Goal: Navigation & Orientation: Understand site structure

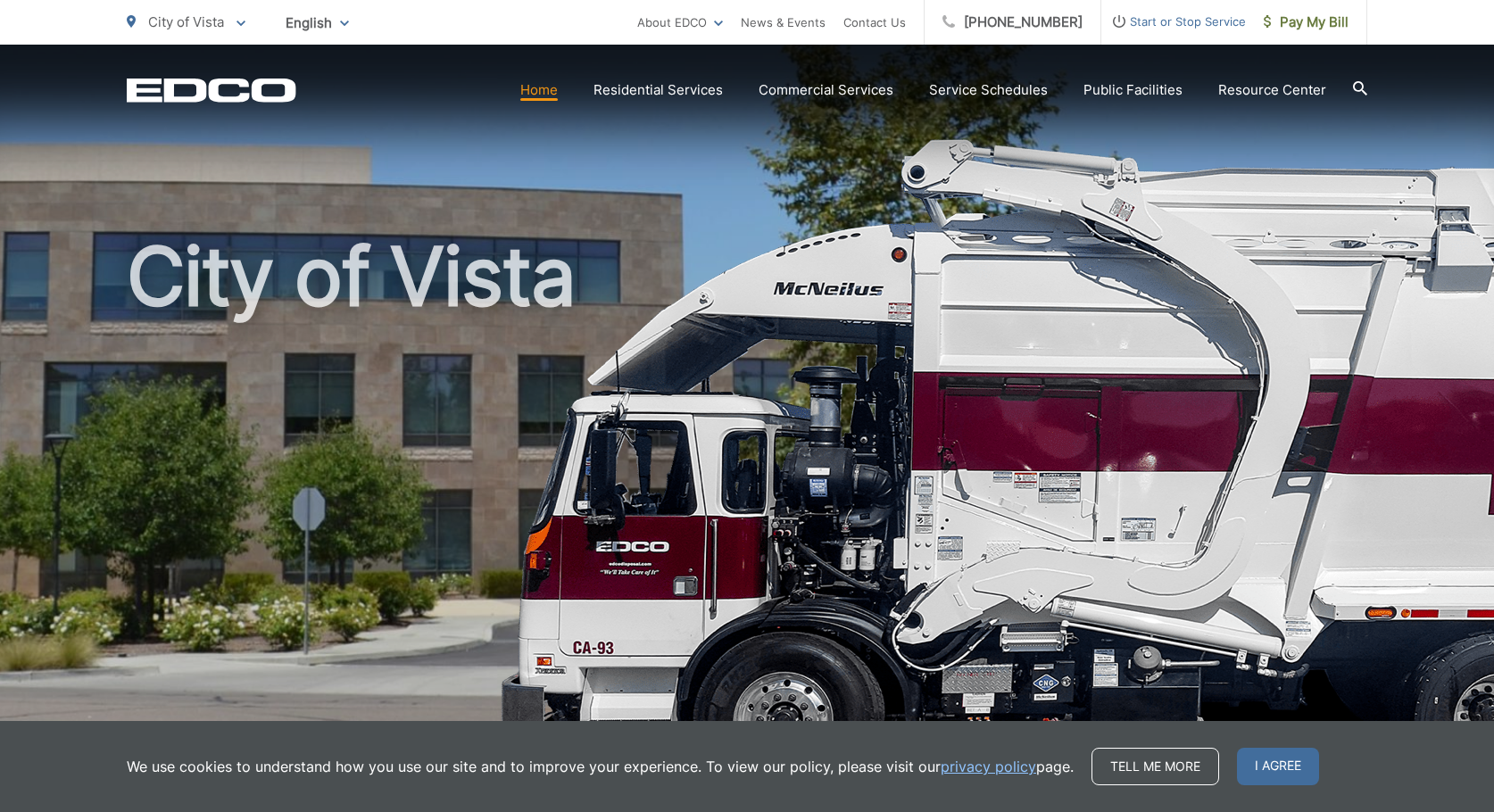
click at [554, 93] on link "Home" at bounding box center [539, 90] width 38 height 22
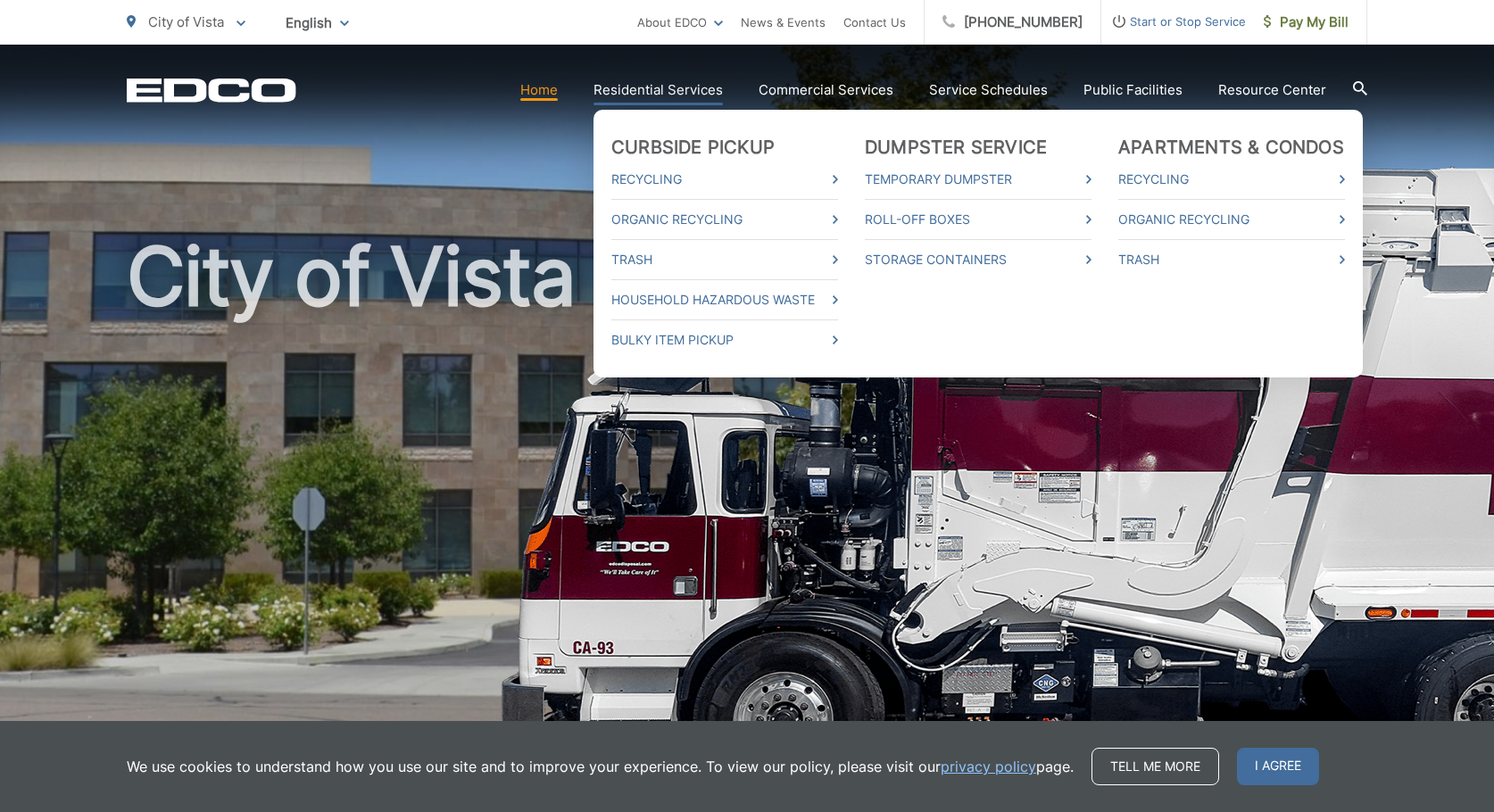
click at [660, 93] on link "Residential Services" at bounding box center [658, 90] width 130 height 22
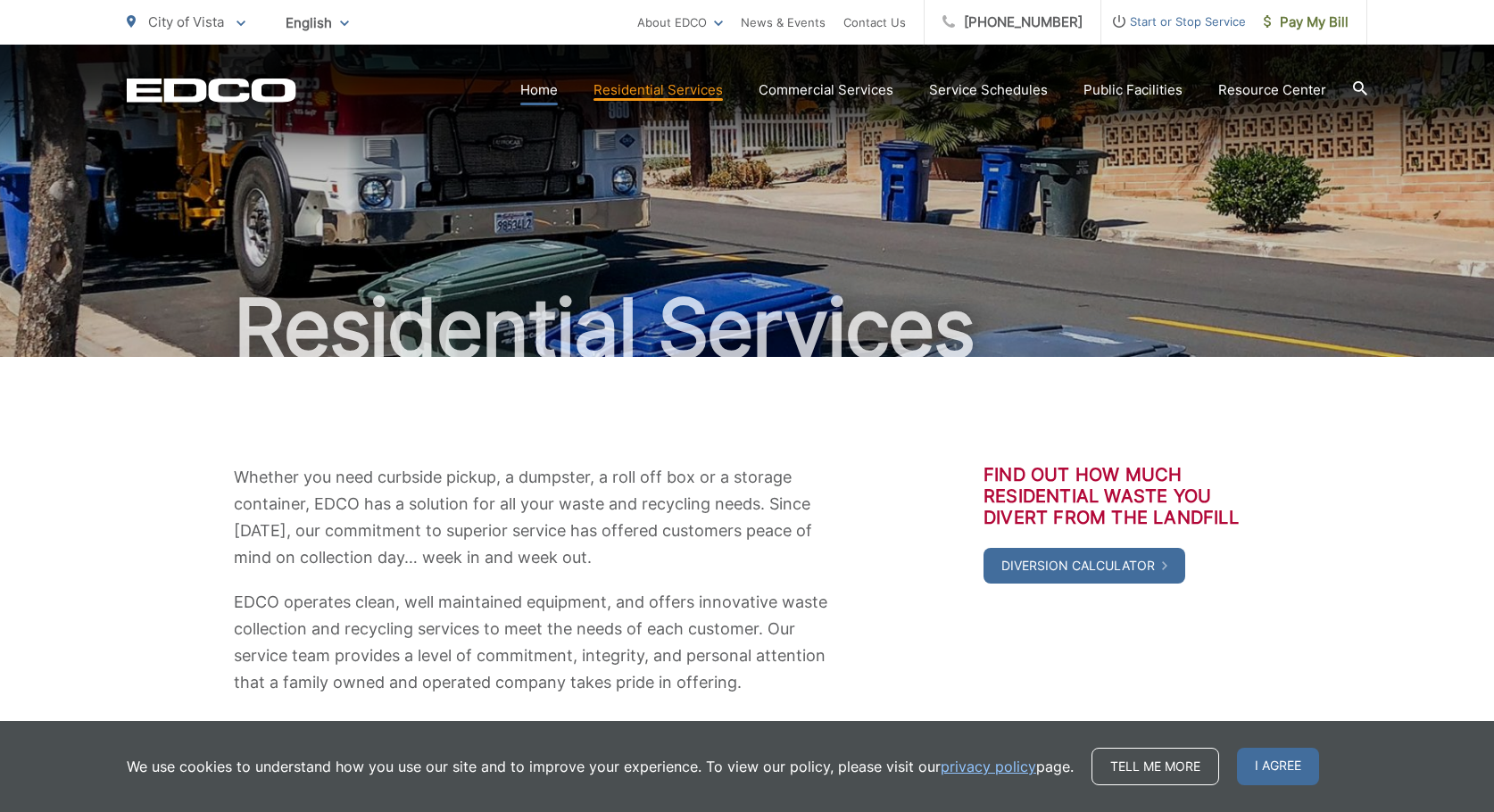
click at [545, 99] on link "Home" at bounding box center [539, 90] width 38 height 22
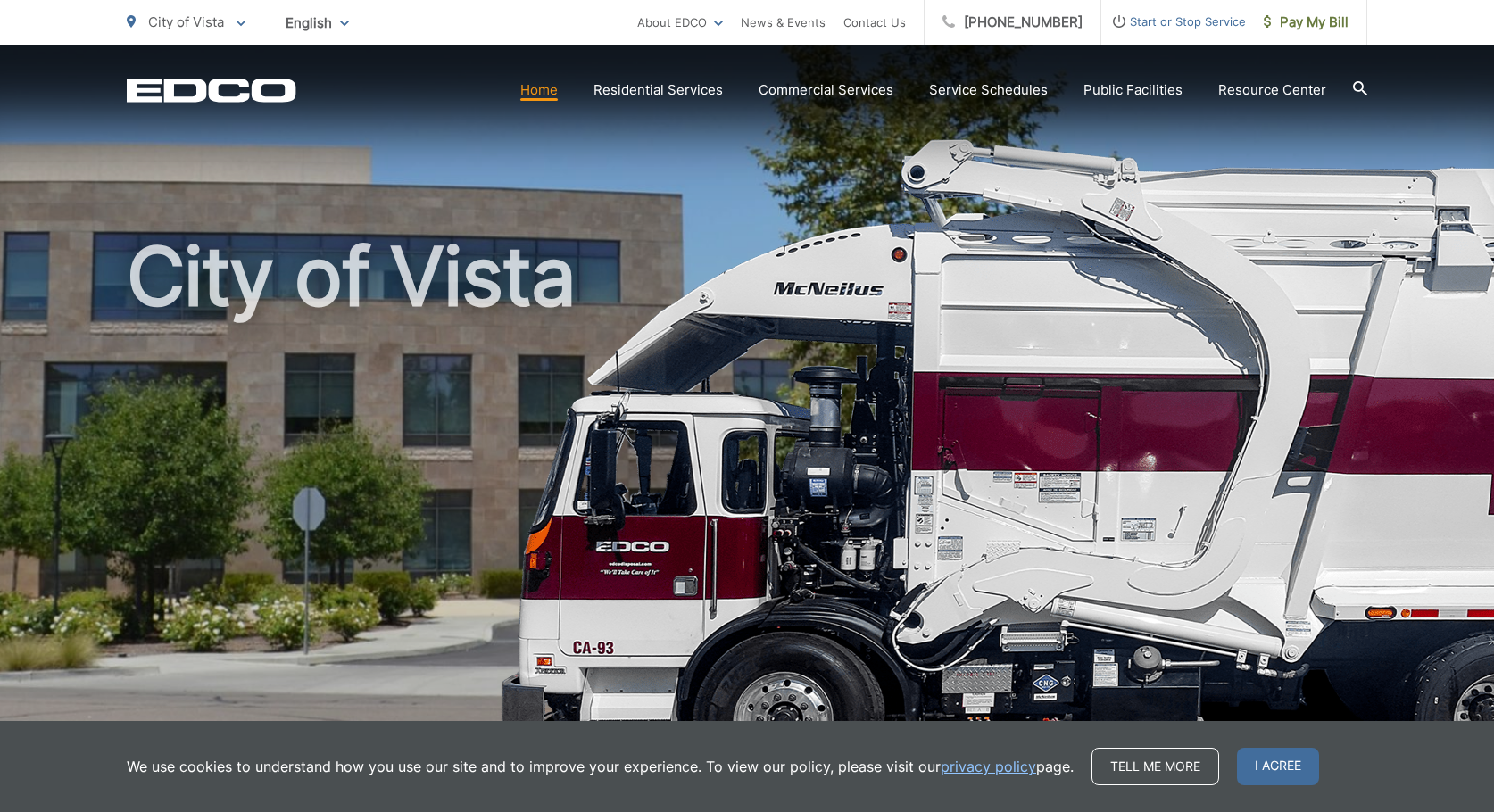
click at [548, 97] on link "Home" at bounding box center [539, 90] width 38 height 22
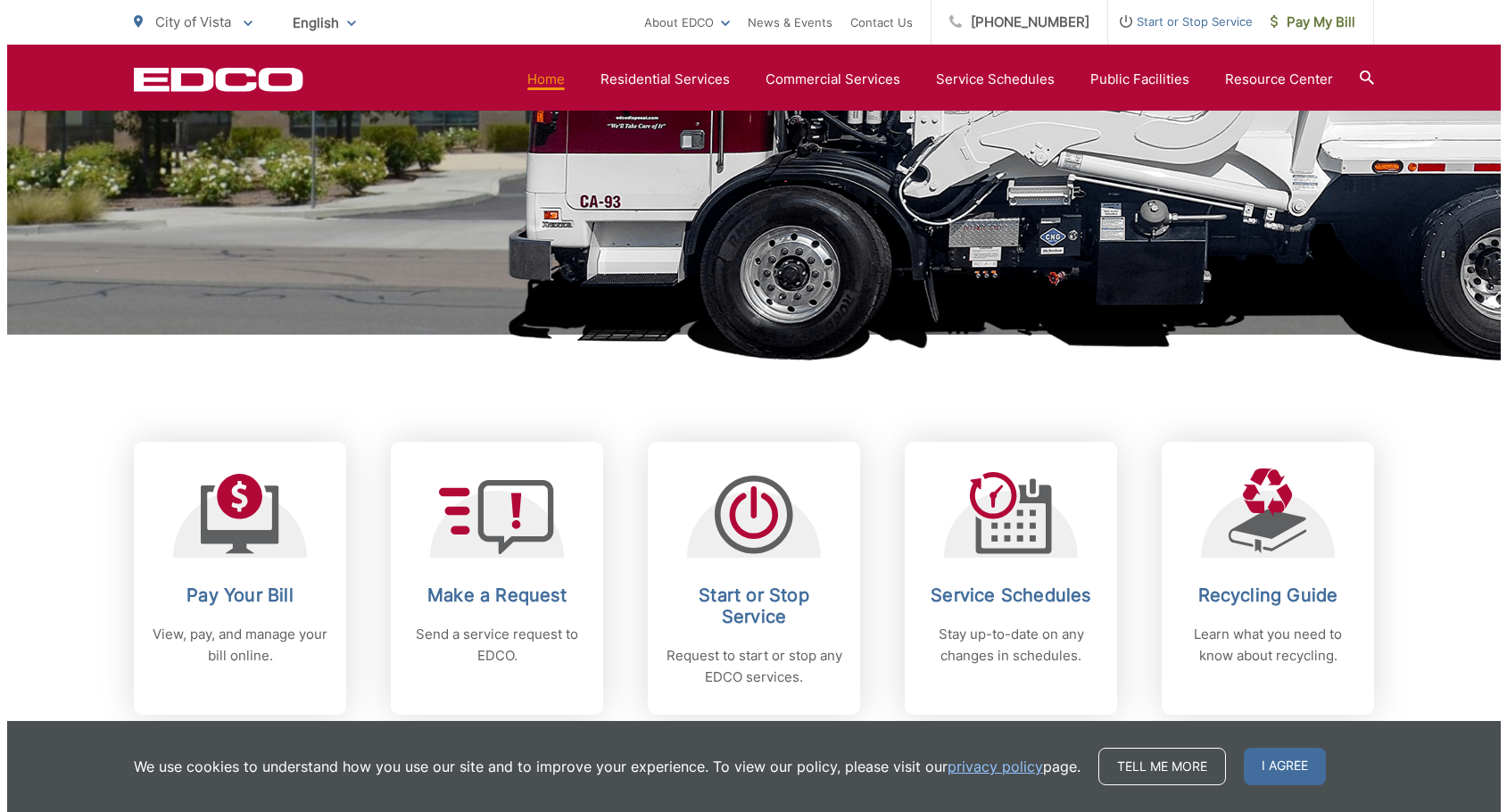
scroll to position [714, 0]
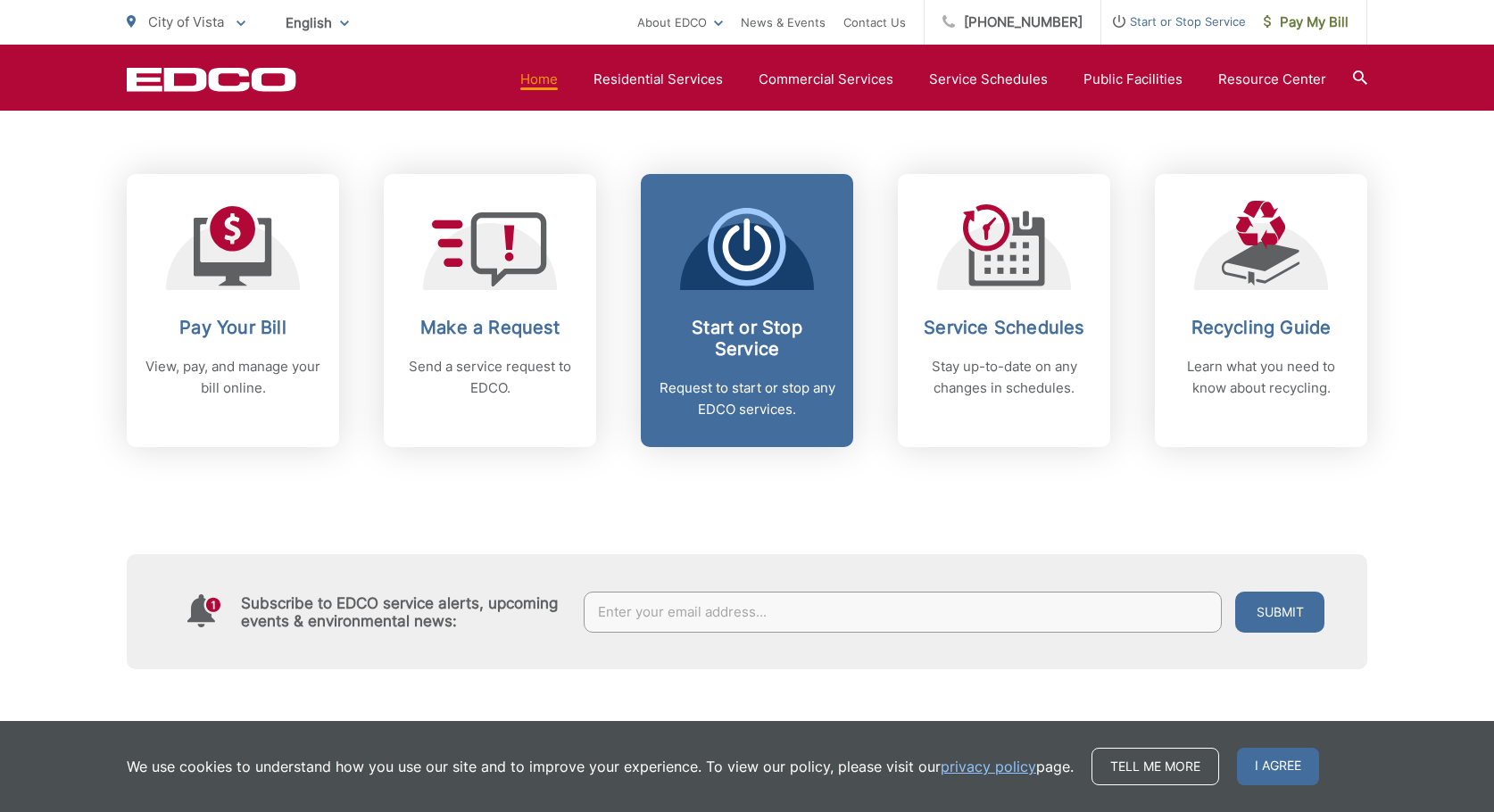
click at [733, 282] on icon at bounding box center [746, 247] width 78 height 78
